Goal: Task Accomplishment & Management: Use online tool/utility

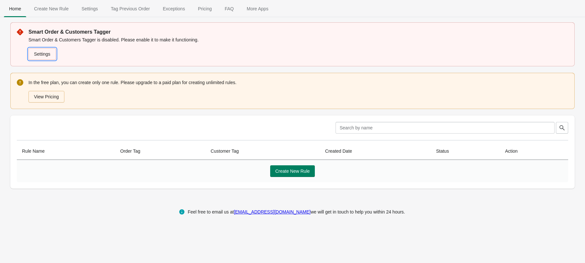
click at [45, 54] on link "Settings" at bounding box center [41, 54] width 27 height 12
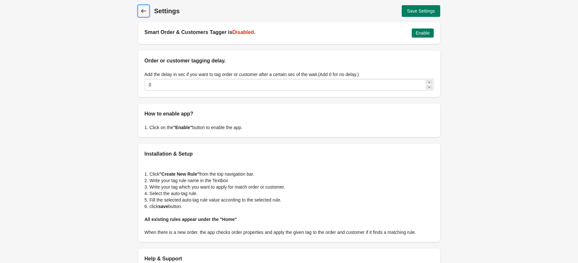
click at [145, 13] on icon at bounding box center [143, 11] width 6 height 6
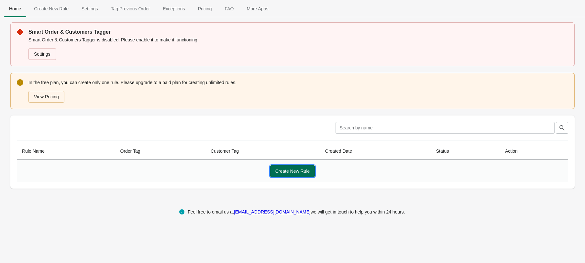
click at [284, 166] on button "Create New Rule" at bounding box center [292, 171] width 45 height 12
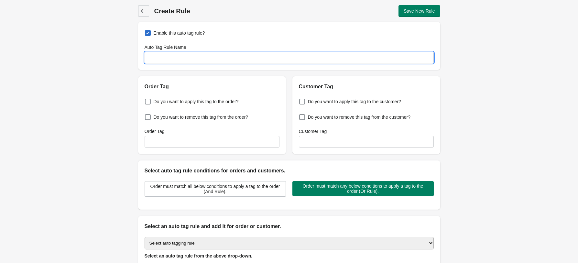
click at [173, 57] on input "Auto Tag Rule Name" at bounding box center [289, 58] width 289 height 12
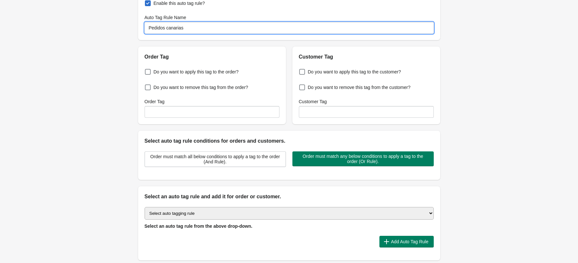
scroll to position [43, 0]
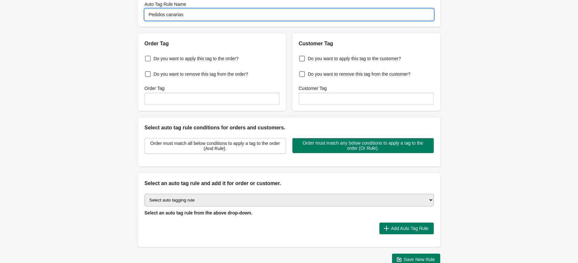
type input "Pedidos canarias"
click at [146, 61] on span at bounding box center [148, 59] width 6 height 6
click at [146, 57] on input "Do you want to apply this tag to the order?" at bounding box center [146, 57] width 0 height 0
checkbox input "true"
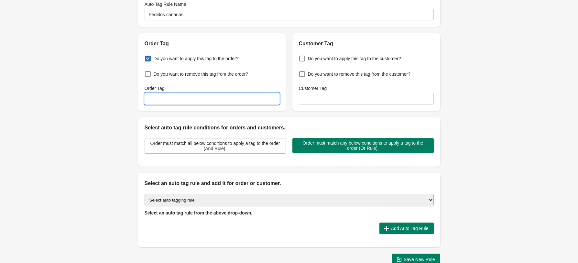
click at [234, 101] on input "Order Tag" at bounding box center [212, 99] width 135 height 12
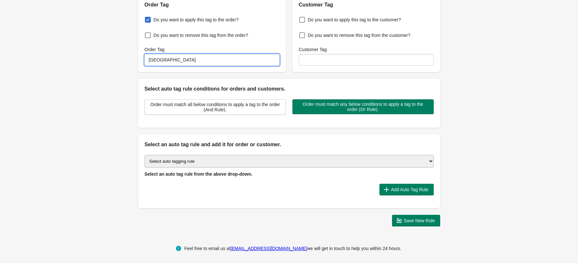
scroll to position [83, 0]
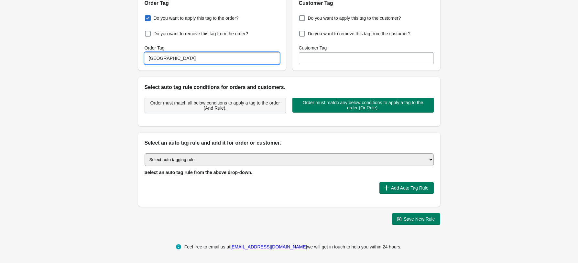
type input "[GEOGRAPHIC_DATA]"
click at [259, 107] on span "Order must match all below conditions to apply a tag to the order (And Rule)." at bounding box center [215, 105] width 130 height 10
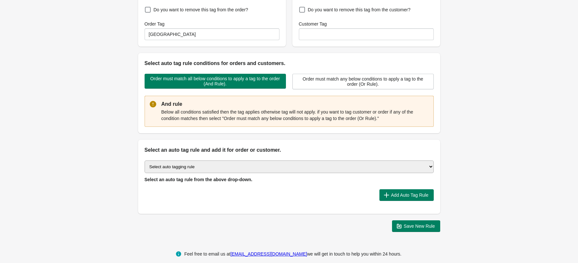
scroll to position [115, 0]
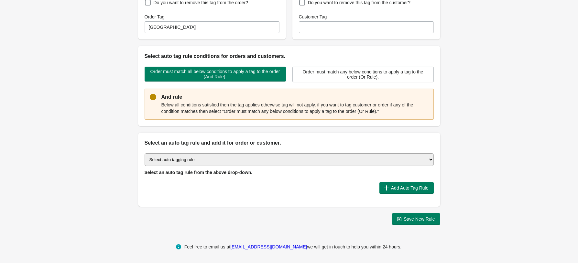
click at [230, 160] on select "Select auto tagging rule Tag by order amount Tag based on the order count (Volu…" at bounding box center [289, 159] width 289 height 13
select select "26"
click at [145, 153] on select "Select auto tagging rule Tag by order amount Tag based on the order count (Volu…" at bounding box center [289, 159] width 289 height 13
click at [384, 186] on icon "button" at bounding box center [386, 188] width 6 height 6
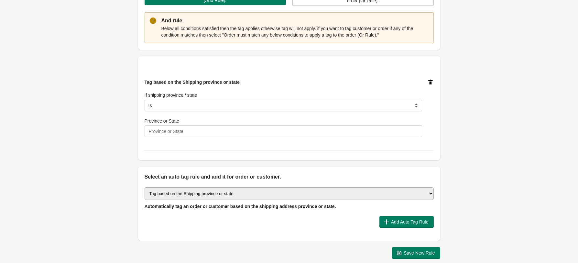
scroll to position [201, 0]
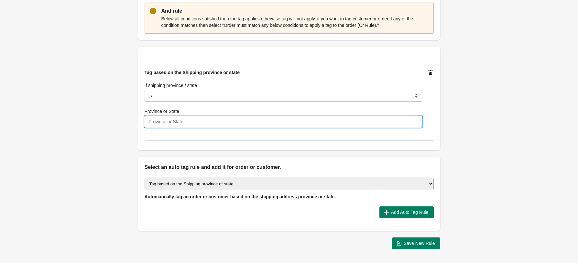
click at [195, 122] on input "Province or State" at bounding box center [284, 122] width 278 height 12
click at [159, 137] on div "Tag based on the Shipping province or state If shipping province / state Is Con…" at bounding box center [289, 98] width 289 height 84
click at [165, 125] on input "Province or State" at bounding box center [284, 122] width 278 height 12
click at [203, 123] on input "Province or State" at bounding box center [284, 122] width 278 height 12
type input "Las palmas"
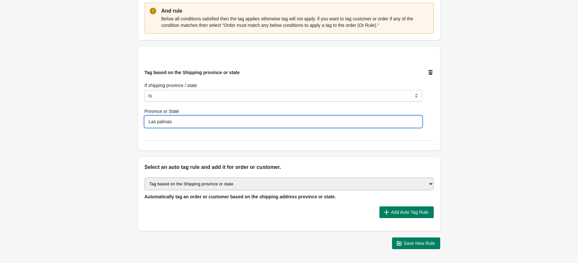
click at [445, 92] on div "Back Create Rule Save New Rule Enable this auto tag rule? Auto Tag Rule Name Pe…" at bounding box center [289, 26] width 323 height 455
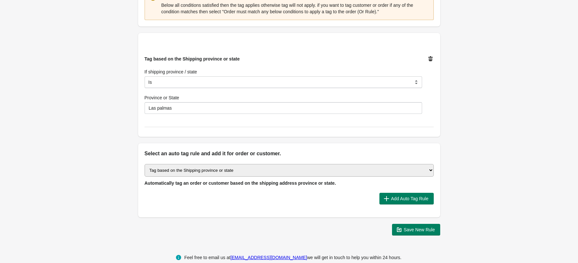
scroll to position [225, 0]
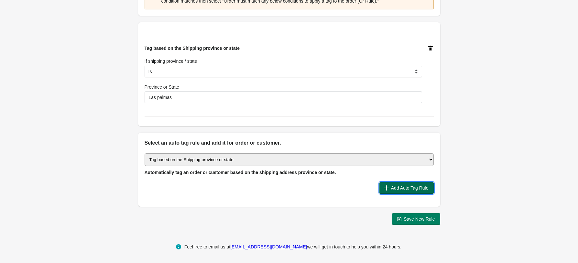
click at [392, 188] on span "Add Auto Tag Rule" at bounding box center [410, 187] width 38 height 5
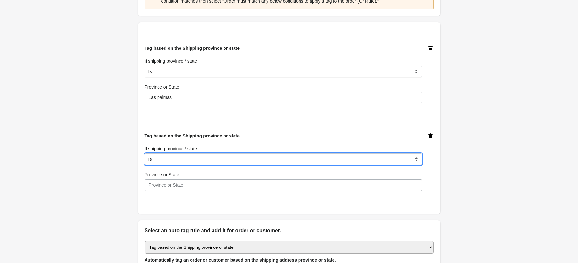
click at [210, 160] on select "Is Contain Is Not Is Either" at bounding box center [284, 159] width 278 height 12
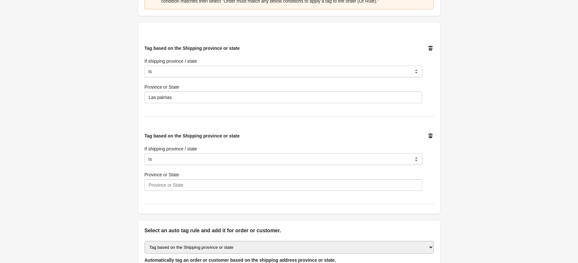
click at [119, 157] on div "Back Create Rule Save New Rule Enable this auto tag rule? Auto Tag Rule Name Pe…" at bounding box center [289, 46] width 578 height 543
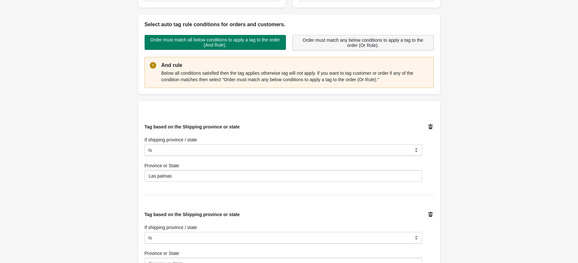
scroll to position [138, 0]
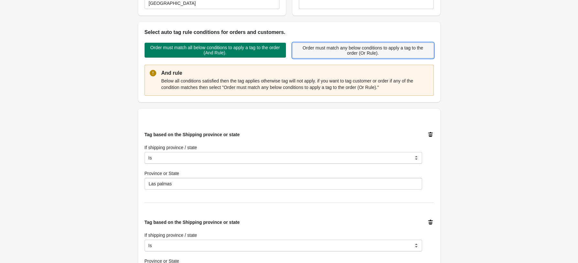
click at [328, 50] on span "Order must match any below conditions to apply a tag to the order (Or Rule)." at bounding box center [363, 50] width 130 height 10
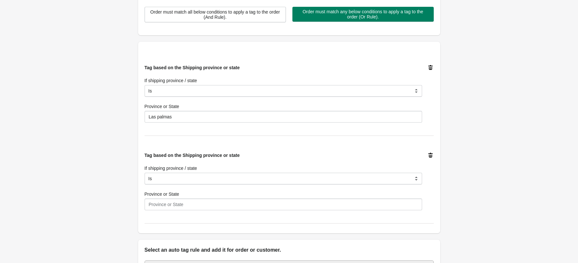
scroll to position [225, 0]
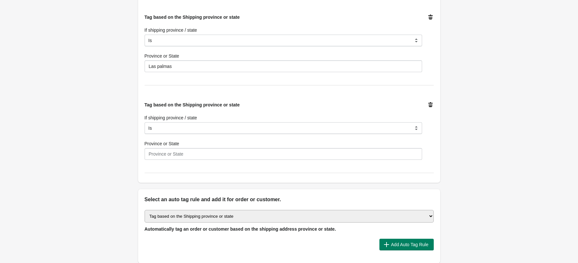
click at [168, 164] on div "Tag based on the Shipping province or state If shipping province / state Is Con…" at bounding box center [289, 131] width 289 height 84
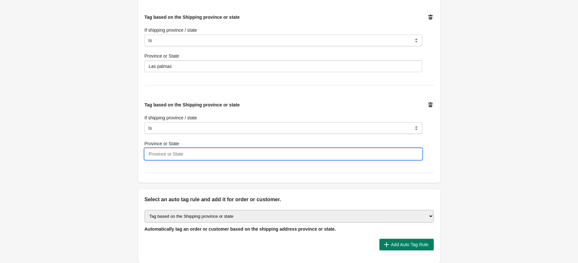
click at [176, 155] on input "Province or State" at bounding box center [284, 154] width 278 height 12
paste input "[GEOGRAPHIC_DATA][PERSON_NAME]"
type input "[GEOGRAPHIC_DATA][PERSON_NAME]"
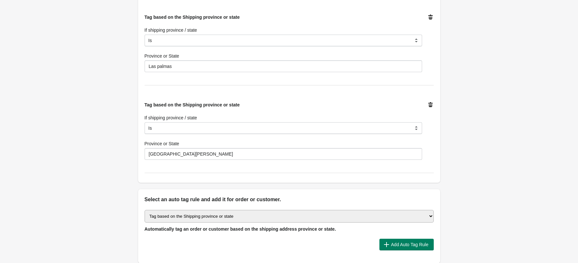
click at [478, 115] on div "Back Create Rule Save New Rule Enable this auto tag rule? Auto Tag Rule Name Pe…" at bounding box center [289, 30] width 578 height 511
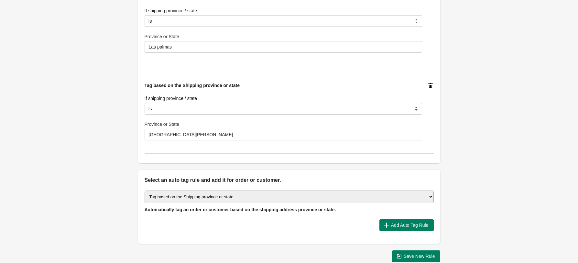
scroll to position [281, 0]
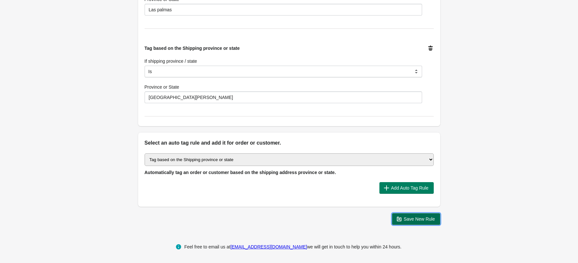
click at [413, 218] on span "Save New Rule" at bounding box center [419, 218] width 31 height 5
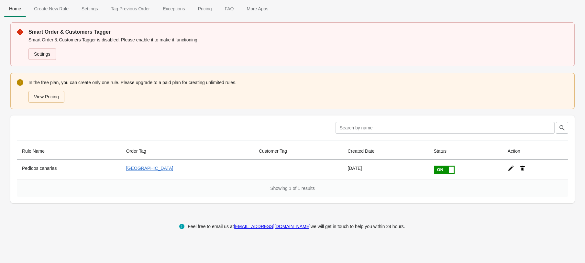
click at [48, 55] on link "Settings" at bounding box center [41, 54] width 27 height 12
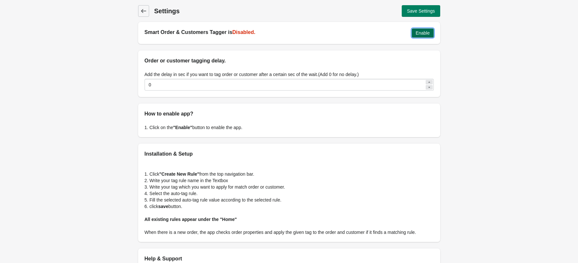
click at [419, 34] on span "Enable" at bounding box center [423, 32] width 14 height 5
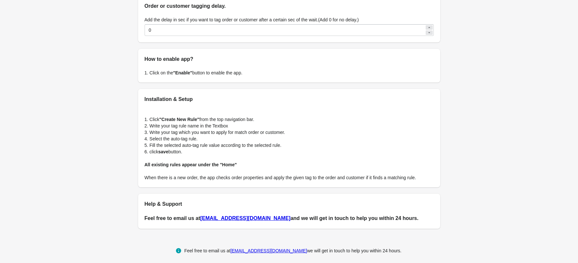
scroll to position [59, 0]
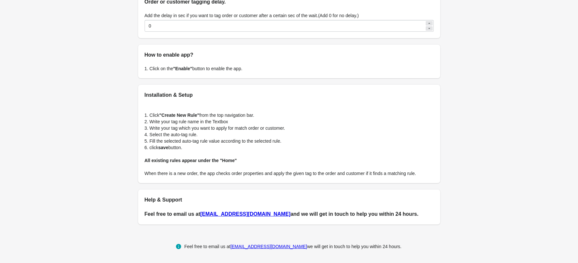
click at [186, 122] on p "2. Write your tag rule name in the Textbox" at bounding box center [289, 121] width 289 height 6
click at [184, 127] on p "3. Write your tag which you want to apply for match order or customer." at bounding box center [289, 128] width 289 height 6
click at [181, 131] on p "4. Select the auto-tag rule." at bounding box center [289, 134] width 289 height 6
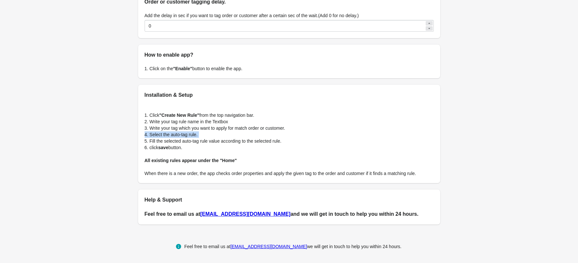
click at [180, 137] on p "4. Select the auto-tag rule." at bounding box center [289, 134] width 289 height 6
click at [176, 147] on p "6. click save button." at bounding box center [289, 147] width 289 height 6
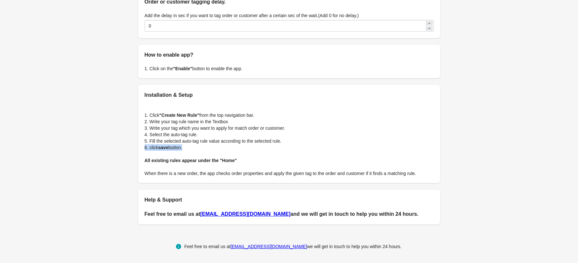
click at [176, 147] on p "6. click save button." at bounding box center [289, 147] width 289 height 6
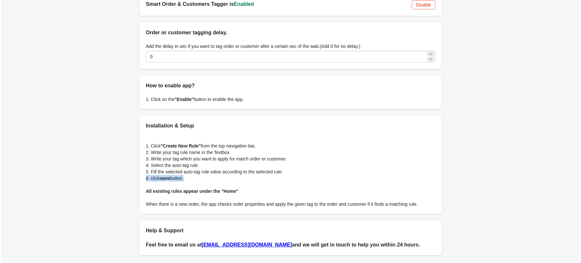
scroll to position [0, 0]
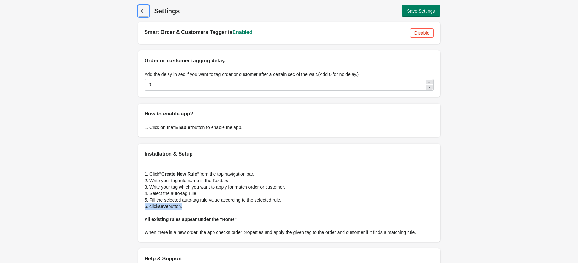
click at [142, 8] on icon at bounding box center [143, 11] width 6 height 6
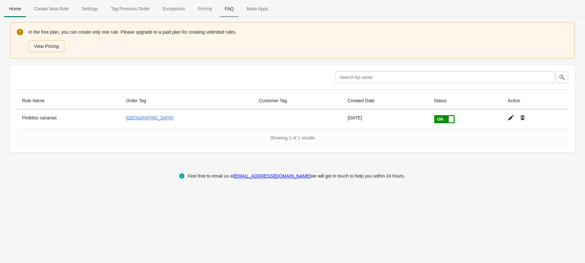
click at [219, 5] on span "FAQ" at bounding box center [228, 9] width 19 height 12
click at [198, 6] on span "Pricing" at bounding box center [205, 9] width 24 height 12
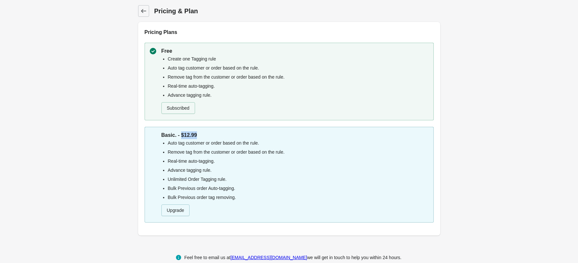
drag, startPoint x: 204, startPoint y: 130, endPoint x: 180, endPoint y: 136, distance: 24.7
click at [180, 136] on div "Basic. - $12.99 Auto tag customer or order based on the rule. Remove tag from t…" at bounding box center [289, 175] width 289 height 96
copy p "$12.99"
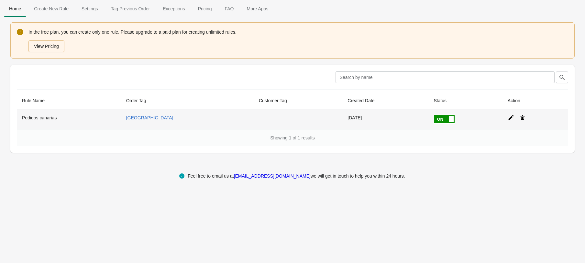
click at [508, 118] on icon at bounding box center [511, 118] width 6 height 6
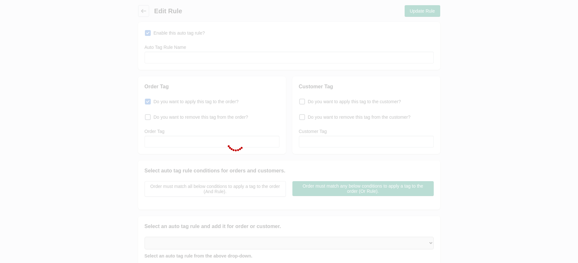
type input "Pedidos canarias"
checkbox input "true"
type input "[GEOGRAPHIC_DATA]"
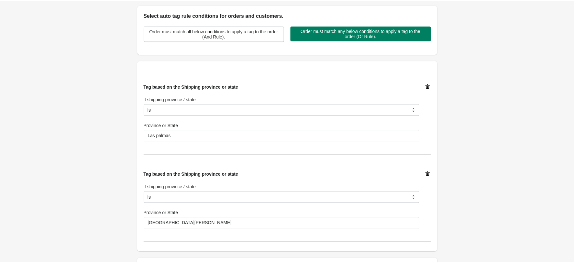
scroll to position [172, 0]
